Goal: Book appointment/travel/reservation

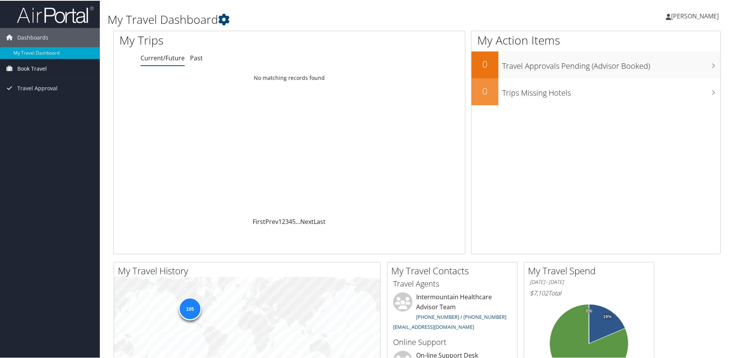
click at [41, 67] on span "Book Travel" at bounding box center [32, 67] width 30 height 19
click at [36, 96] on link "Book/Manage Online Trips" at bounding box center [50, 95] width 100 height 12
click at [157, 156] on div "Loading... No matching records found" at bounding box center [289, 143] width 351 height 146
click at [177, 186] on div "Loading... No matching records found" at bounding box center [289, 143] width 351 height 146
click at [583, 177] on div "My Action Items 0 Travel Approvals Pending (Advisor Booked) 0 Trips Missing Hot…" at bounding box center [596, 142] width 250 height 224
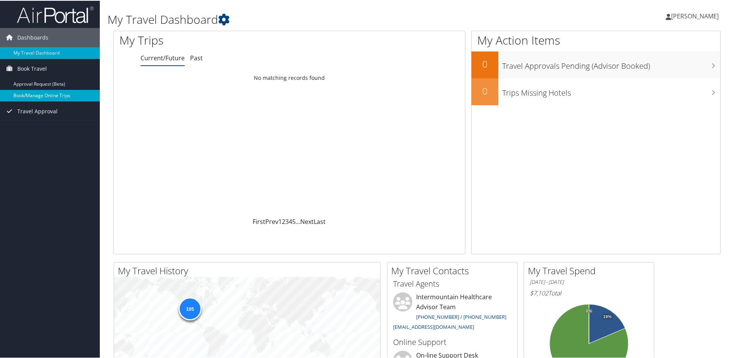
click at [35, 96] on link "Book/Manage Online Trips" at bounding box center [50, 95] width 100 height 12
